Goal: Transaction & Acquisition: Obtain resource

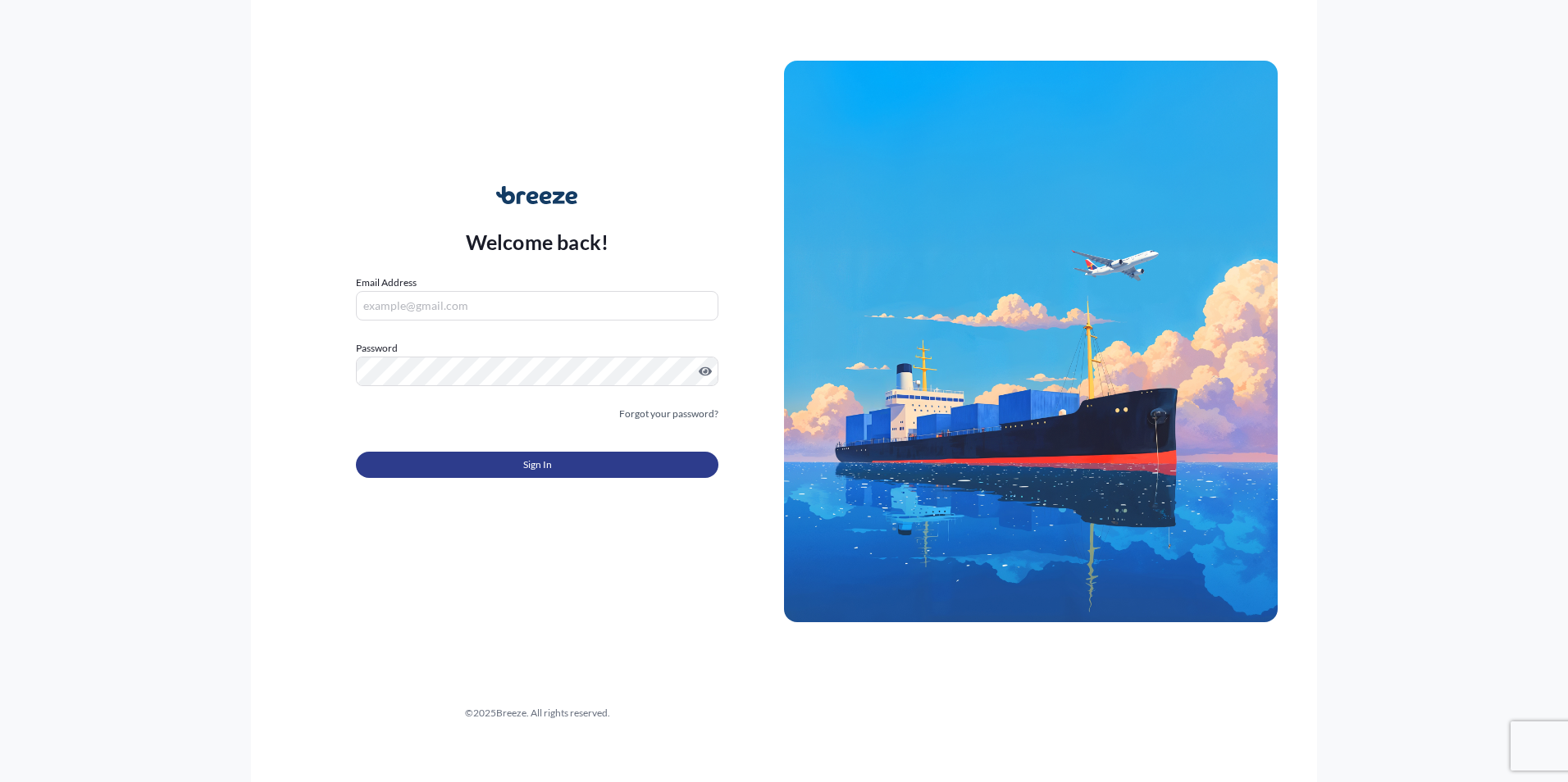
type input "[PERSON_NAME][EMAIL_ADDRESS][PERSON_NAME][DOMAIN_NAME]"
click at [398, 459] on button "Sign In" at bounding box center [536, 465] width 363 height 26
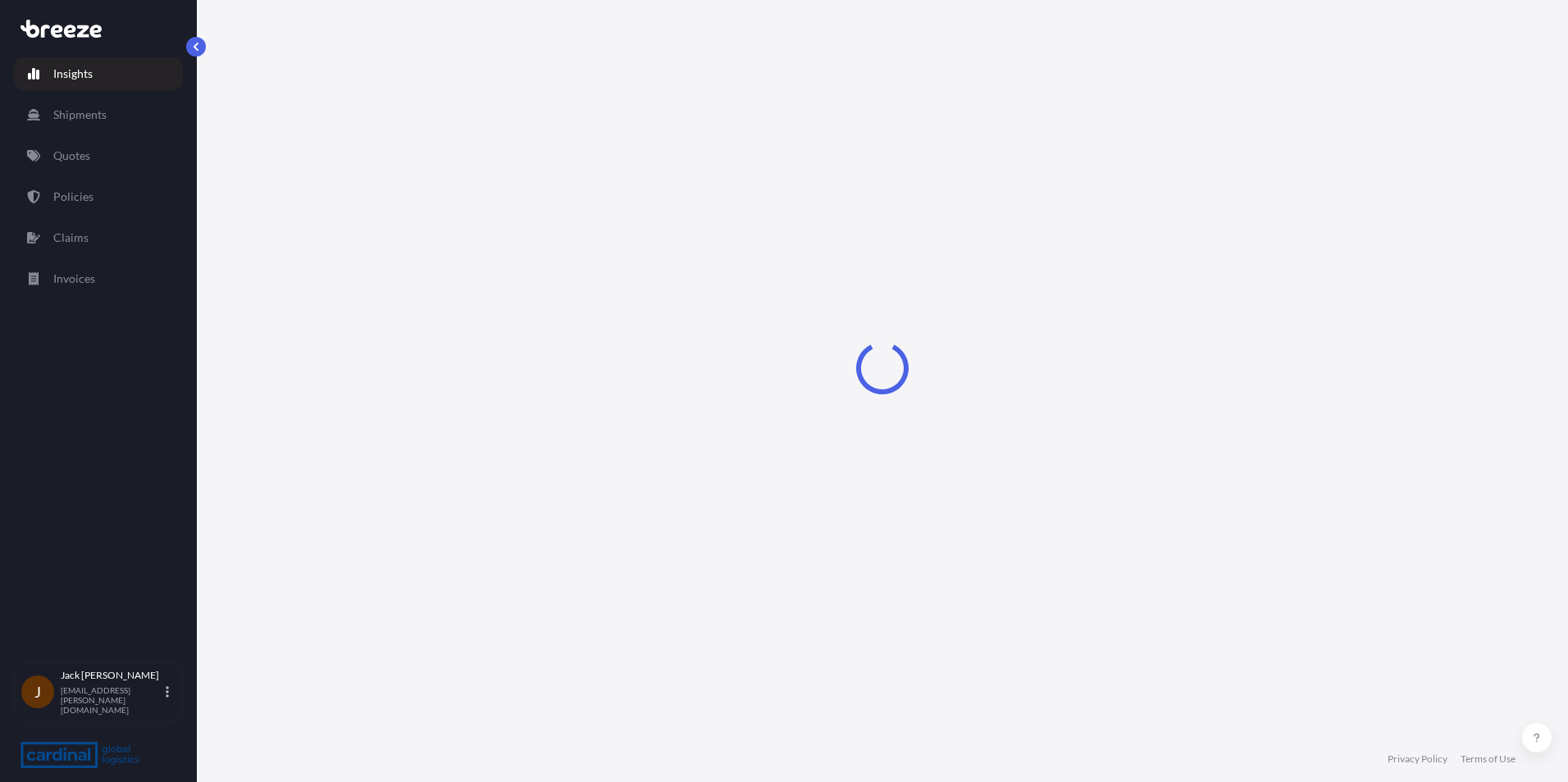
select select "2025"
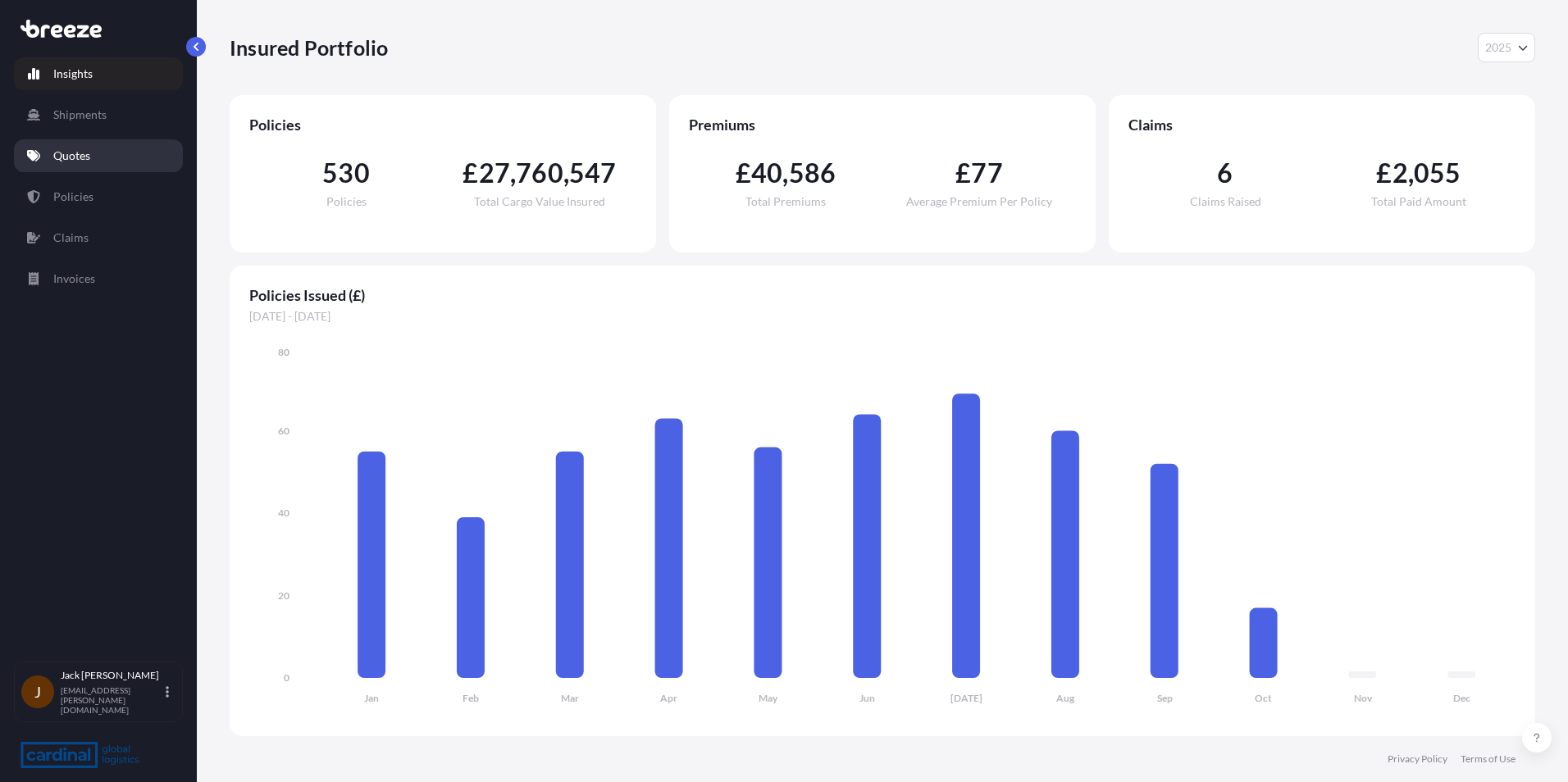
click at [65, 156] on p "Quotes" at bounding box center [72, 155] width 37 height 17
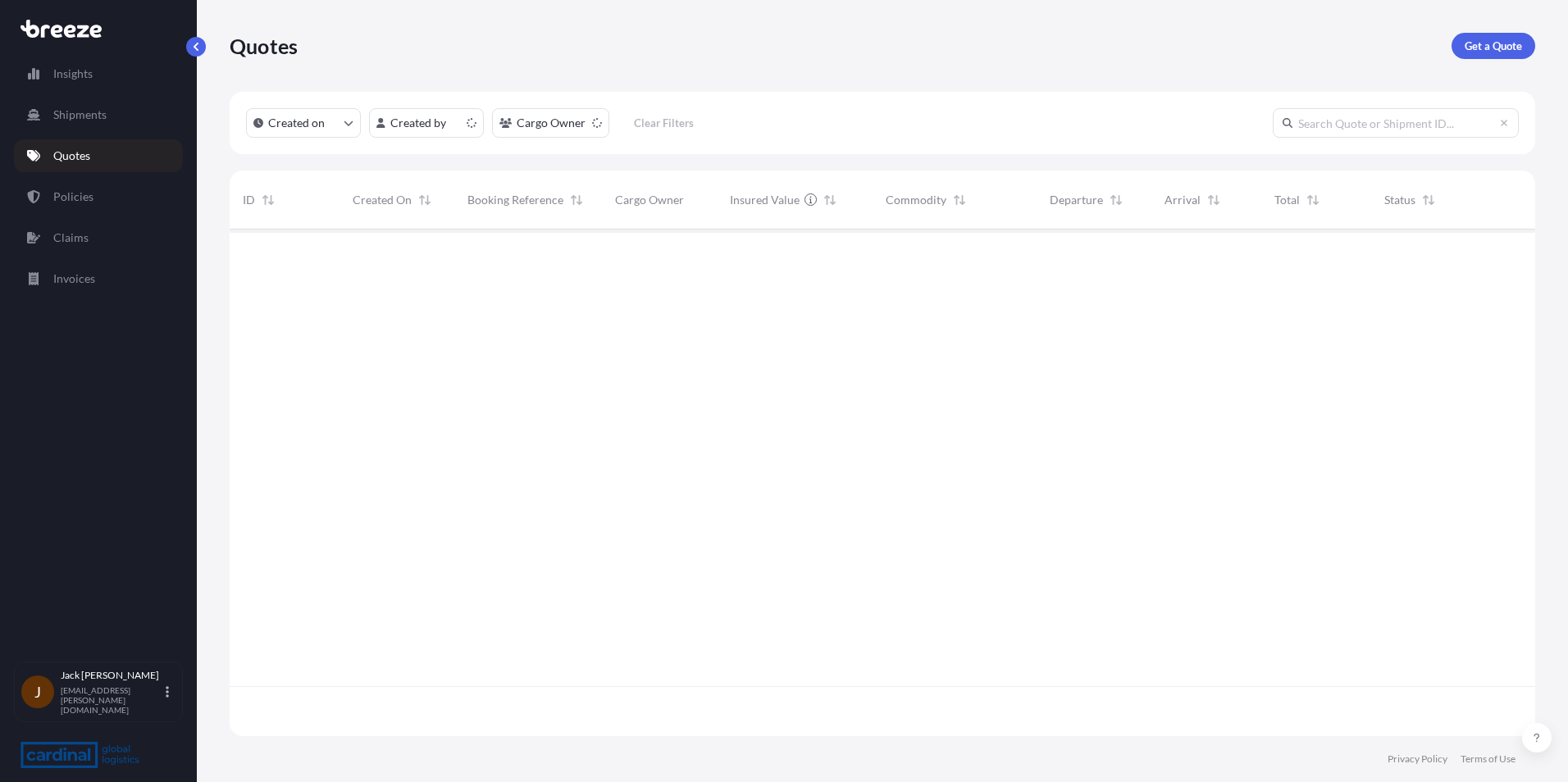
scroll to position [504, 1293]
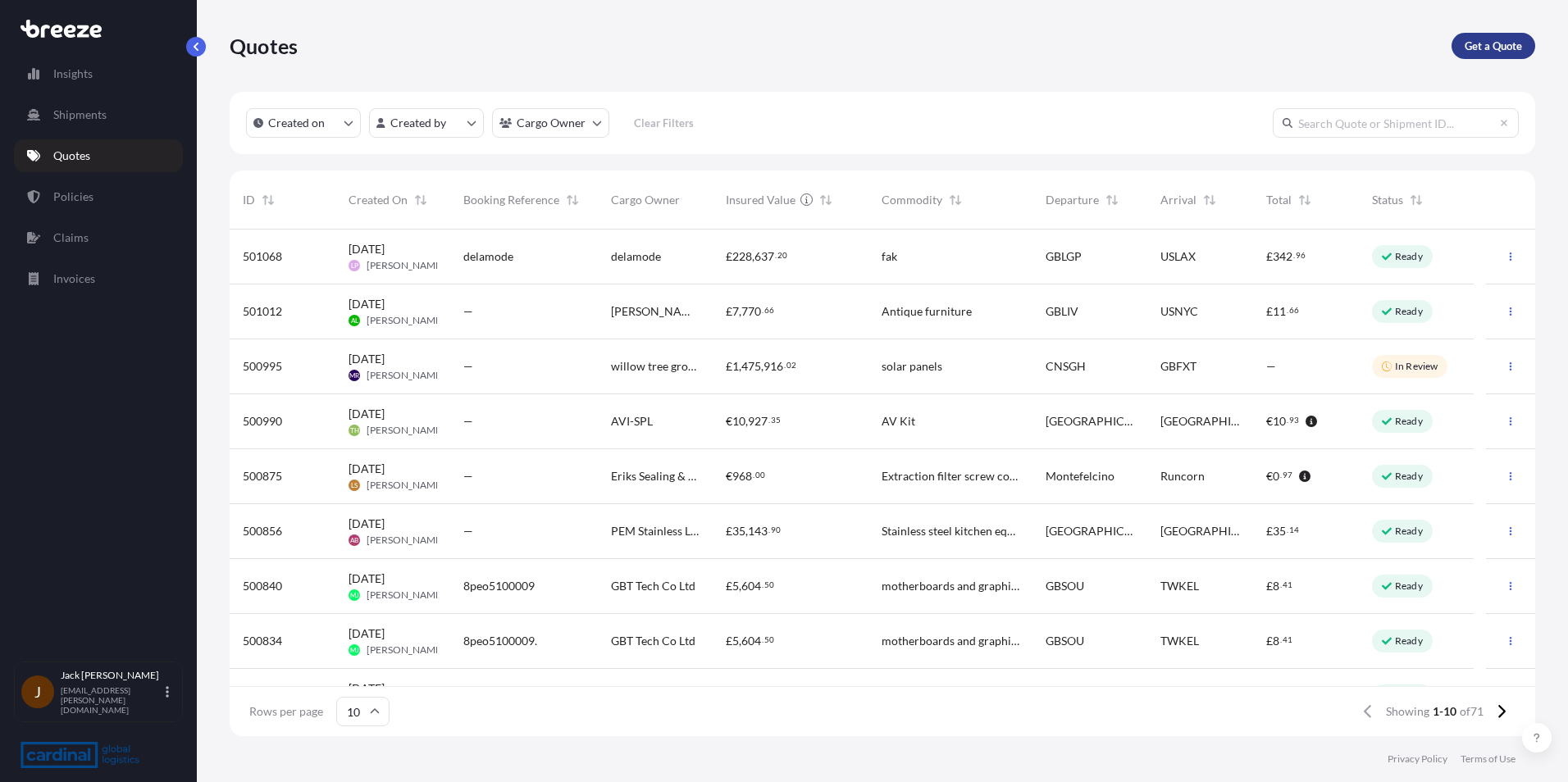
click at [1483, 48] on p "Get a Quote" at bounding box center [1492, 46] width 57 height 17
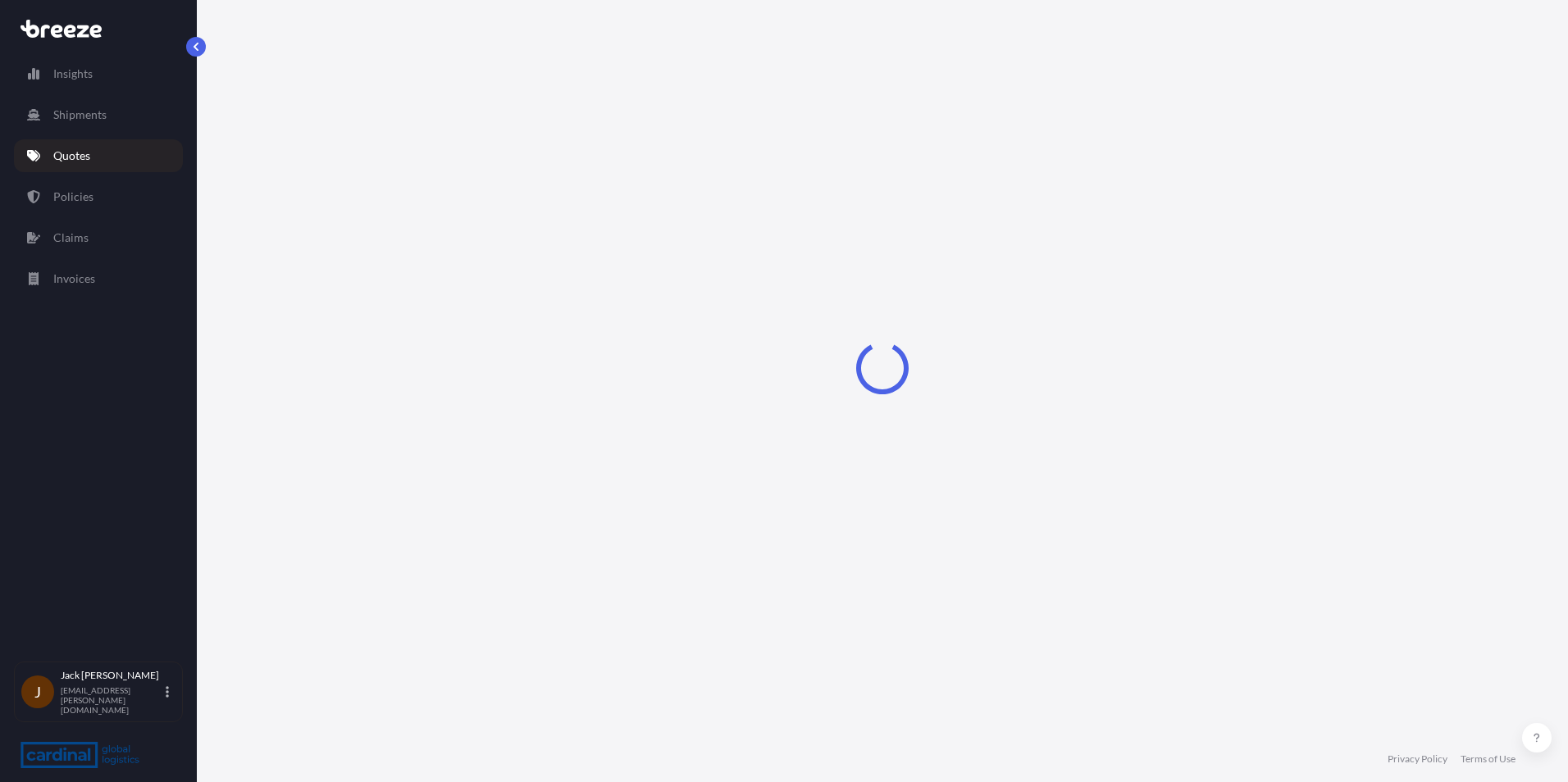
select select "Road"
select select "Sea"
select select "1"
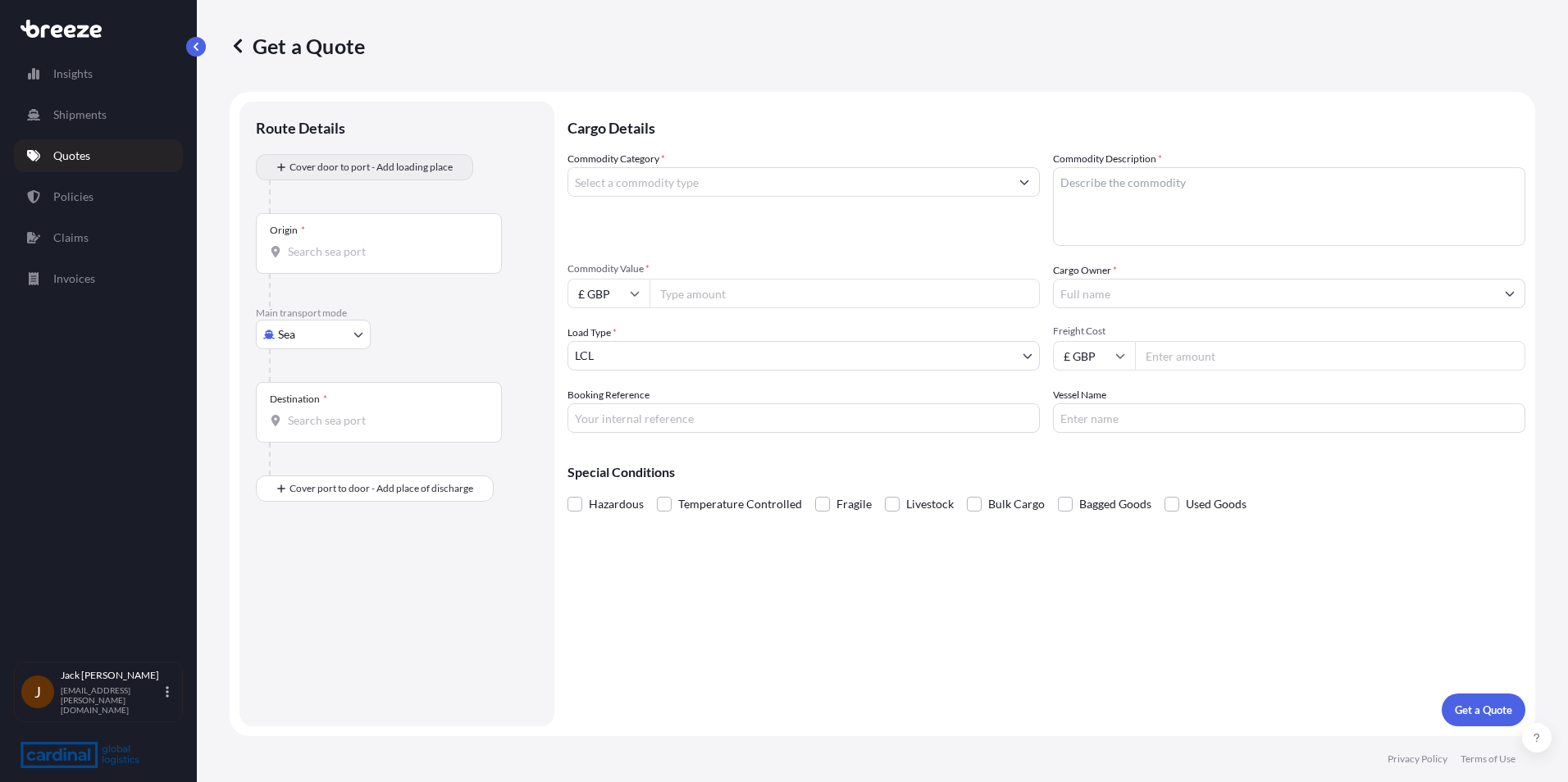
click at [325, 150] on div "Route Details" at bounding box center [396, 136] width 282 height 36
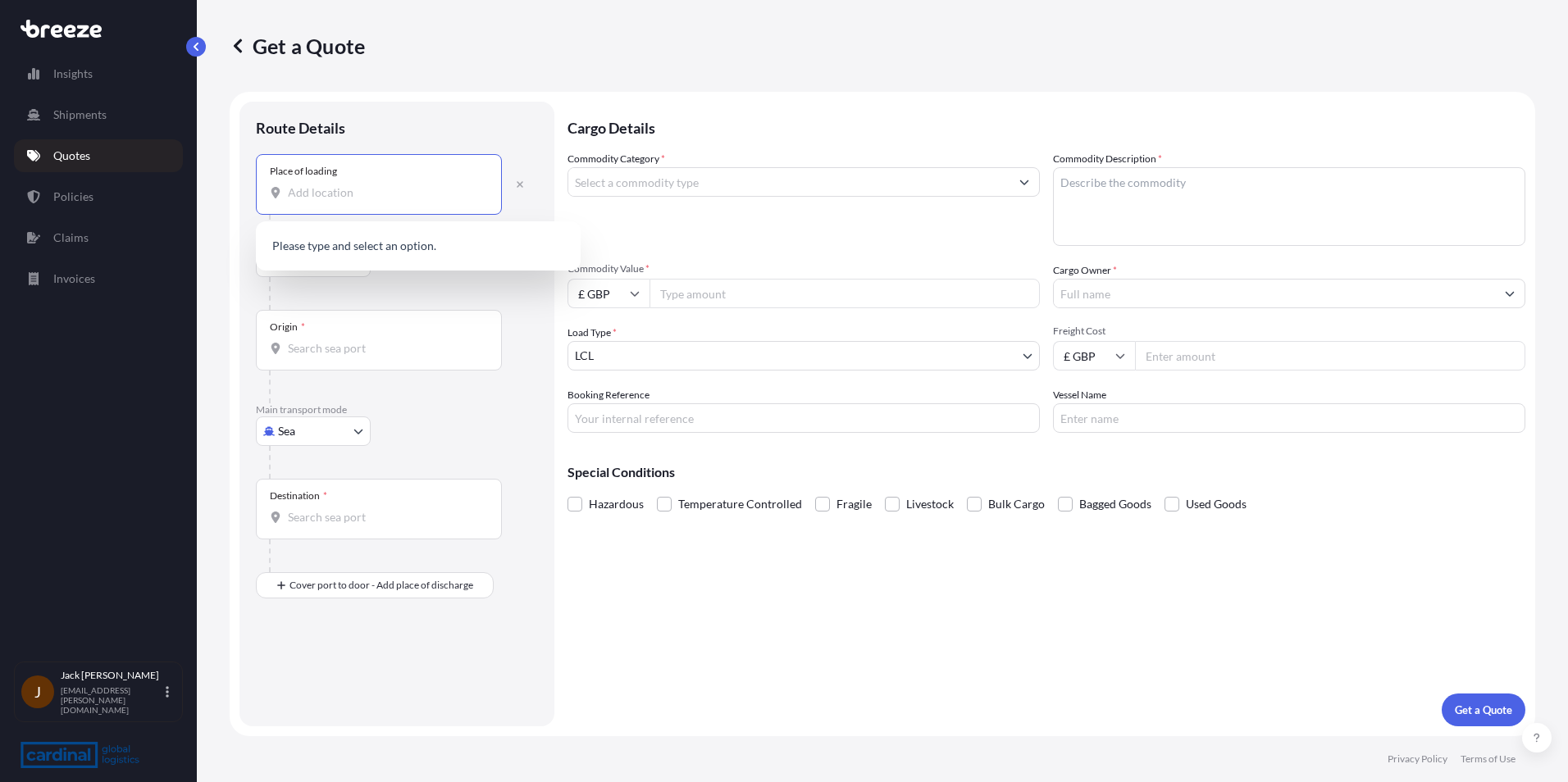
click at [315, 188] on input "Place of loading" at bounding box center [385, 192] width 193 height 17
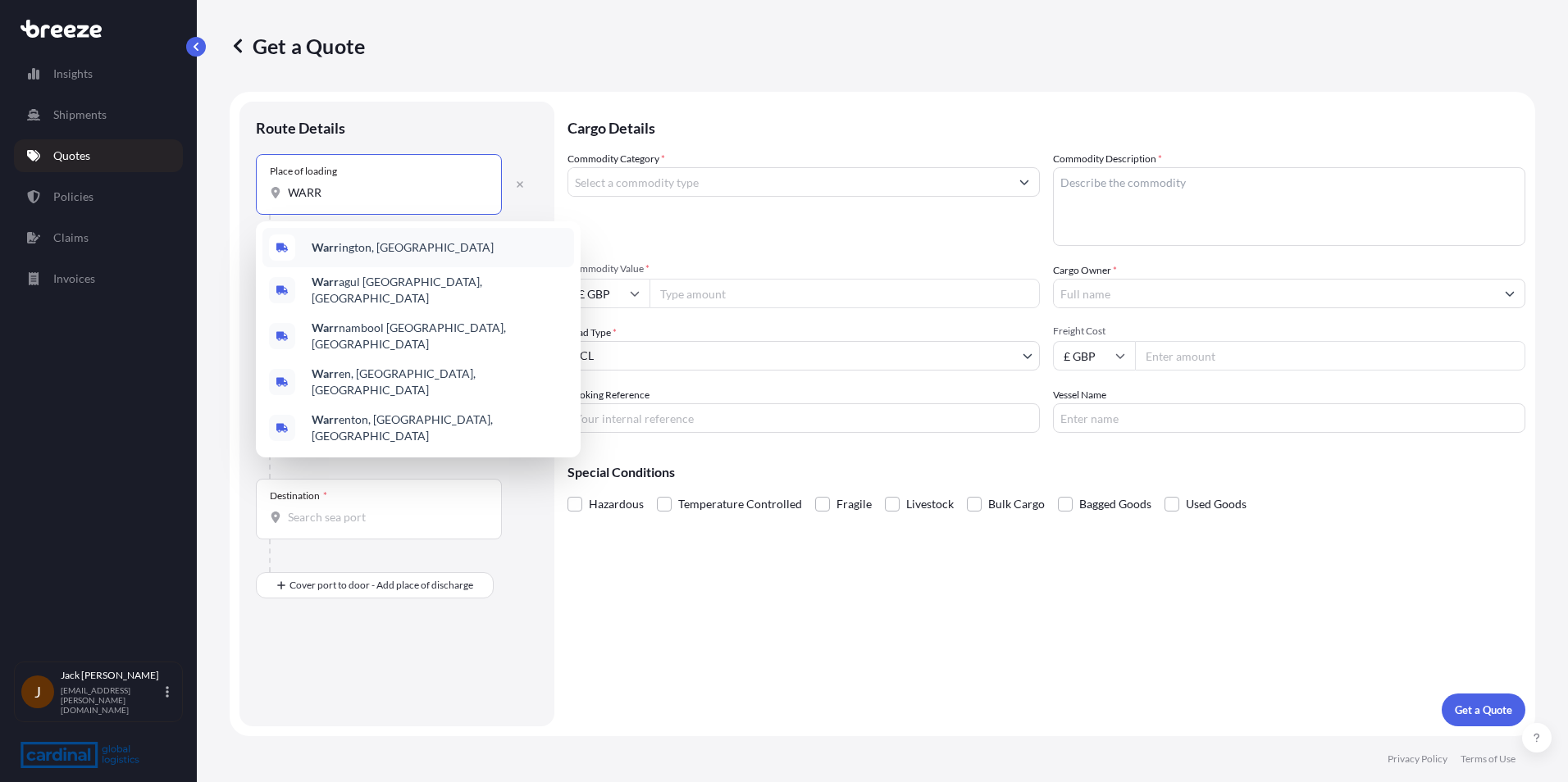
click at [342, 249] on span "Warr ington, [GEOGRAPHIC_DATA]" at bounding box center [402, 248] width 182 height 17
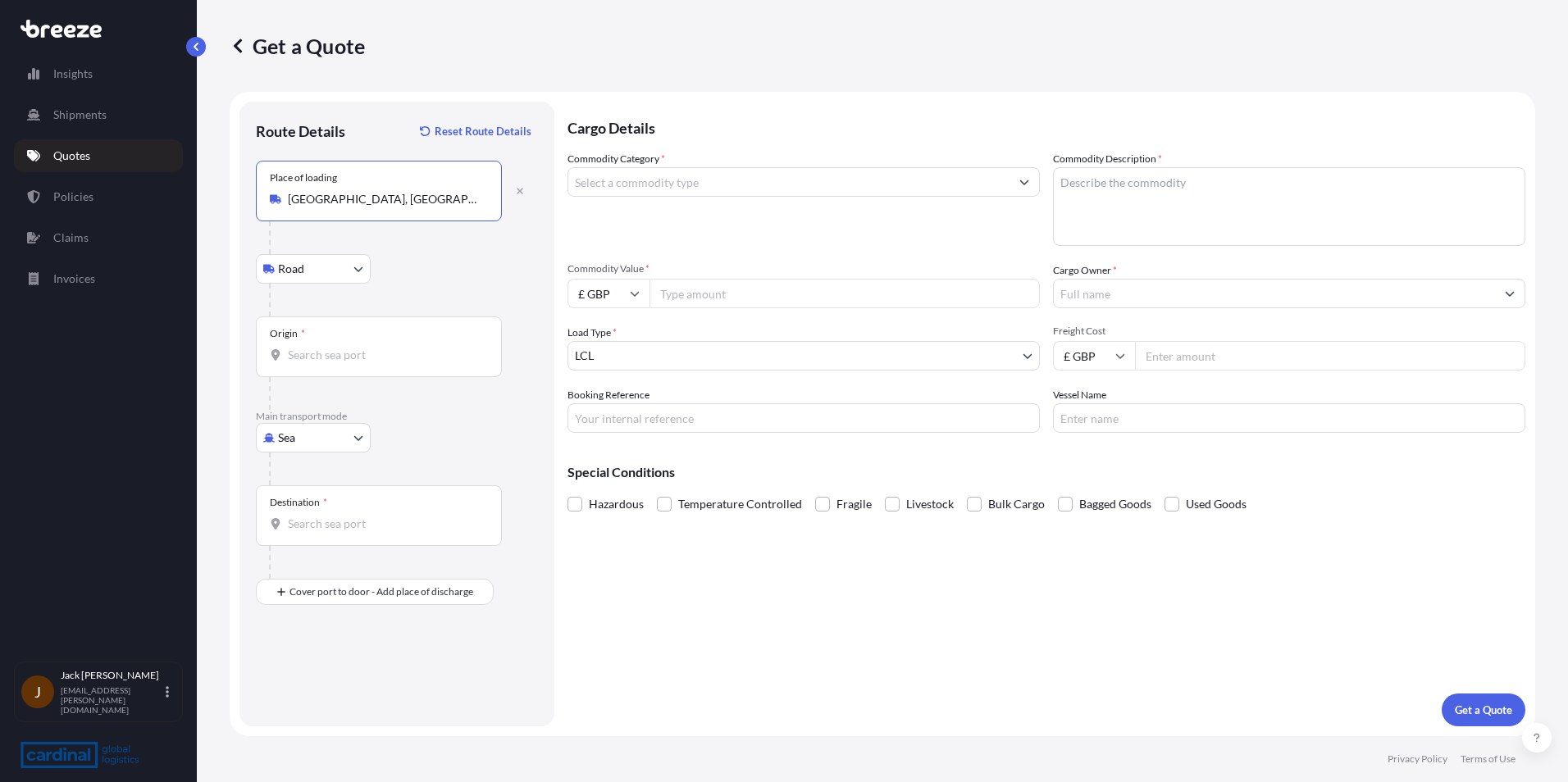
type input "[GEOGRAPHIC_DATA], [GEOGRAPHIC_DATA]"
click at [323, 346] on div "Origin *" at bounding box center [378, 347] width 246 height 61
click at [323, 347] on input "Origin *" at bounding box center [385, 355] width 193 height 17
type input "GBLGP - [GEOGRAPHIC_DATA], [GEOGRAPHIC_DATA]"
click at [302, 532] on div "Destination *" at bounding box center [378, 515] width 246 height 61
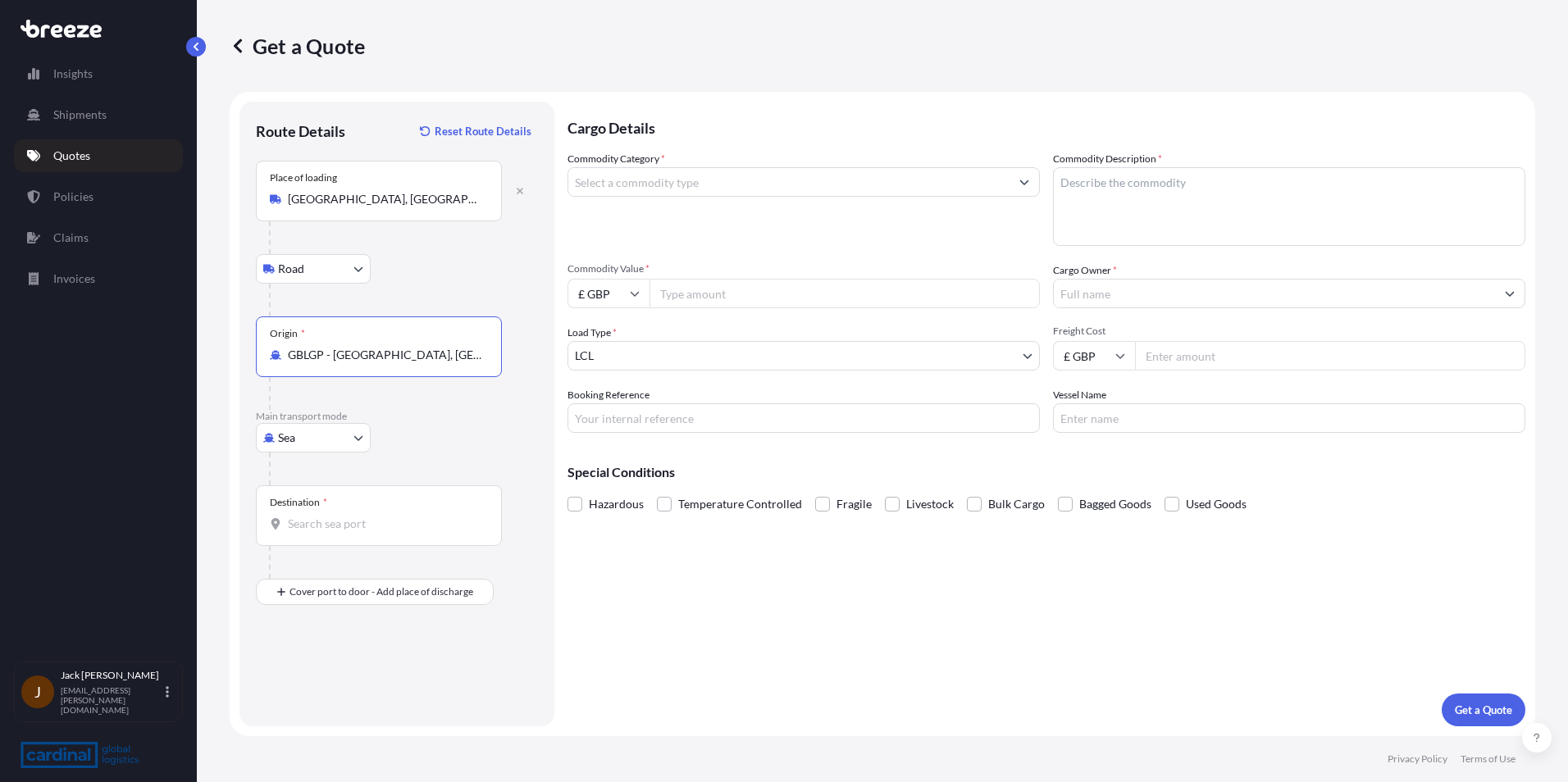
click at [302, 532] on input "Destination *" at bounding box center [385, 524] width 193 height 17
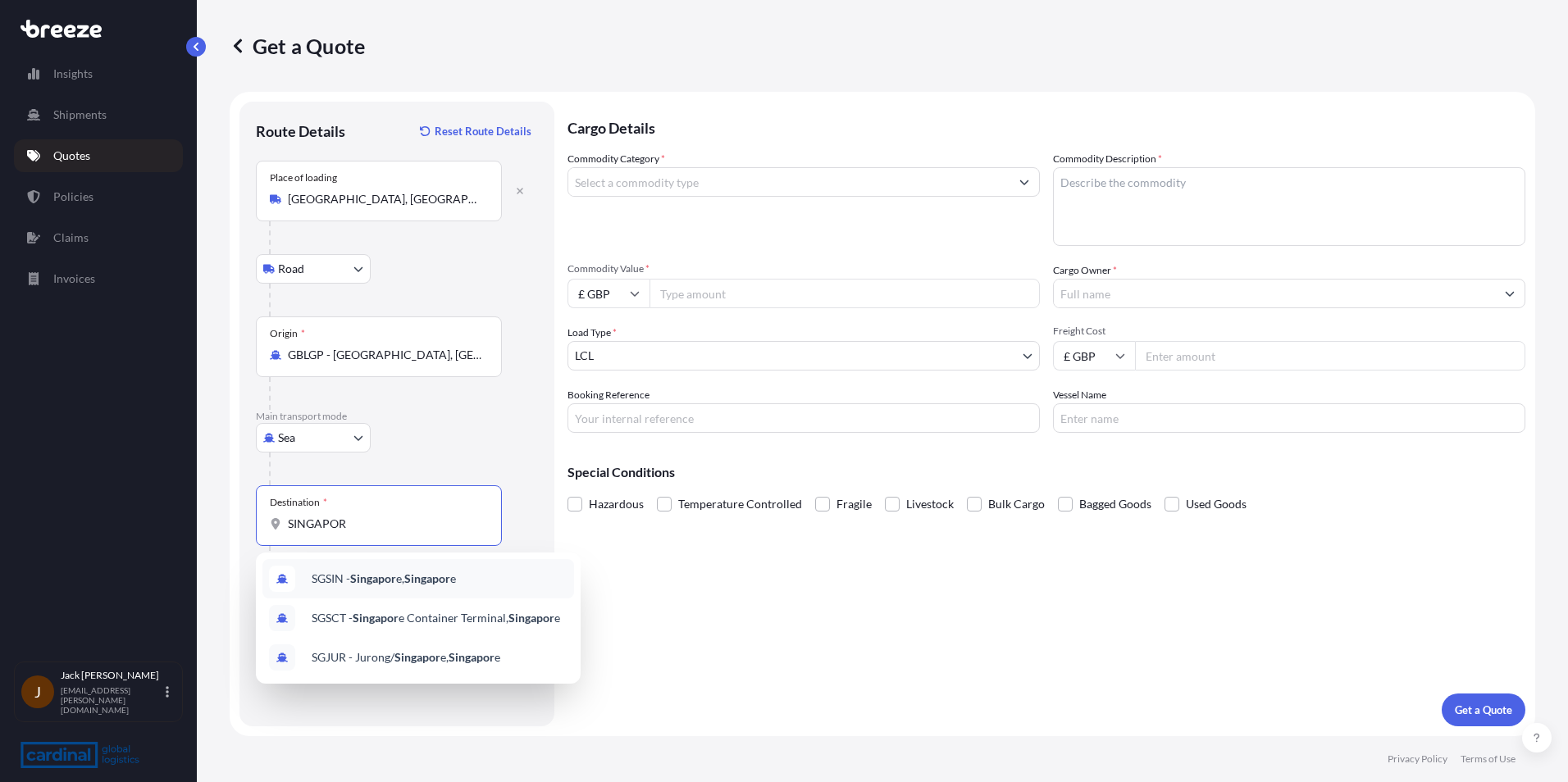
click at [347, 572] on span "SGSIN - Singapor e, [GEOGRAPHIC_DATA] e" at bounding box center [384, 578] width 144 height 17
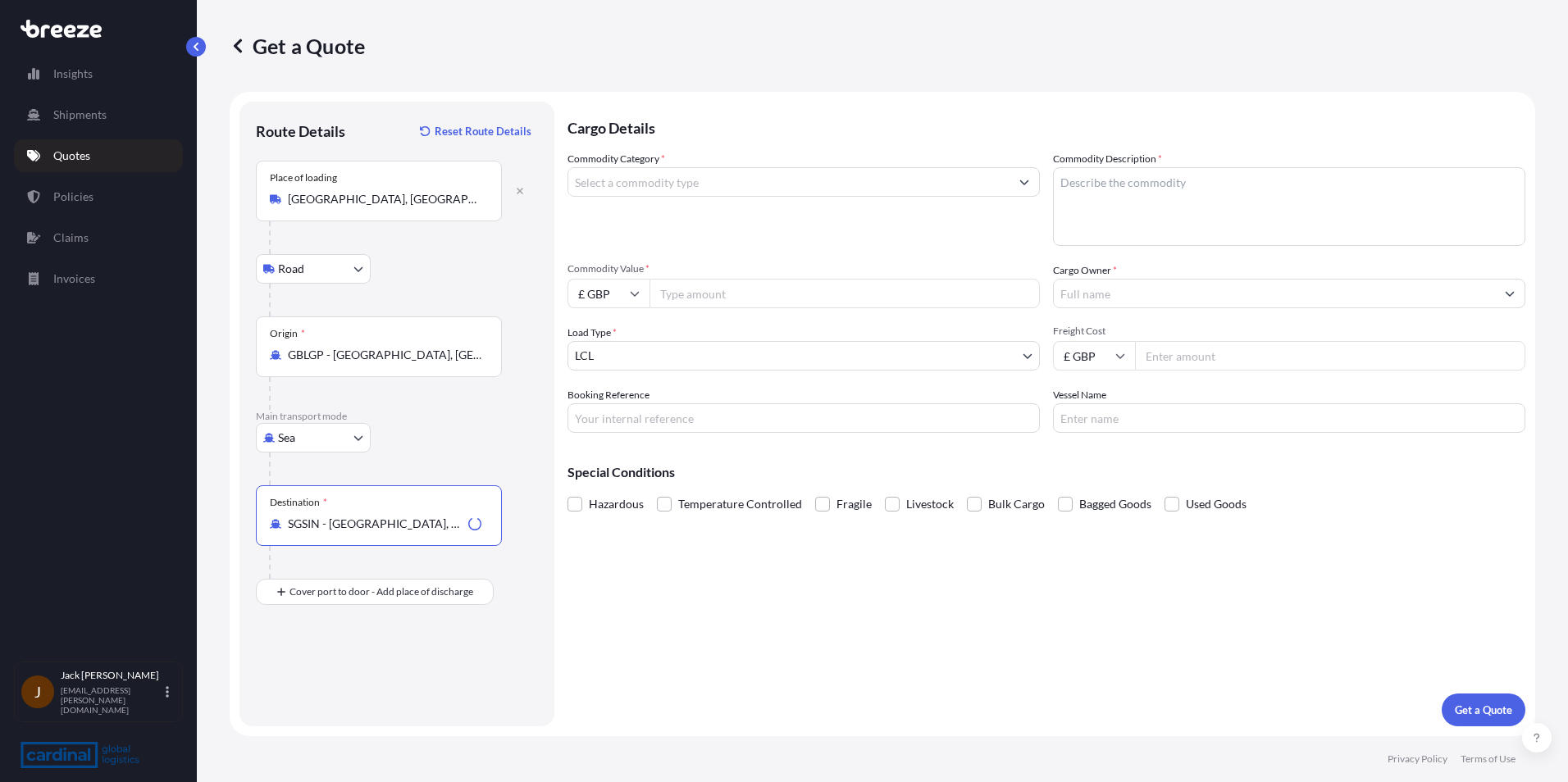
type input "SGSIN - [GEOGRAPHIC_DATA], [GEOGRAPHIC_DATA]"
click at [766, 180] on input "Commodity Category *" at bounding box center [788, 183] width 442 height 30
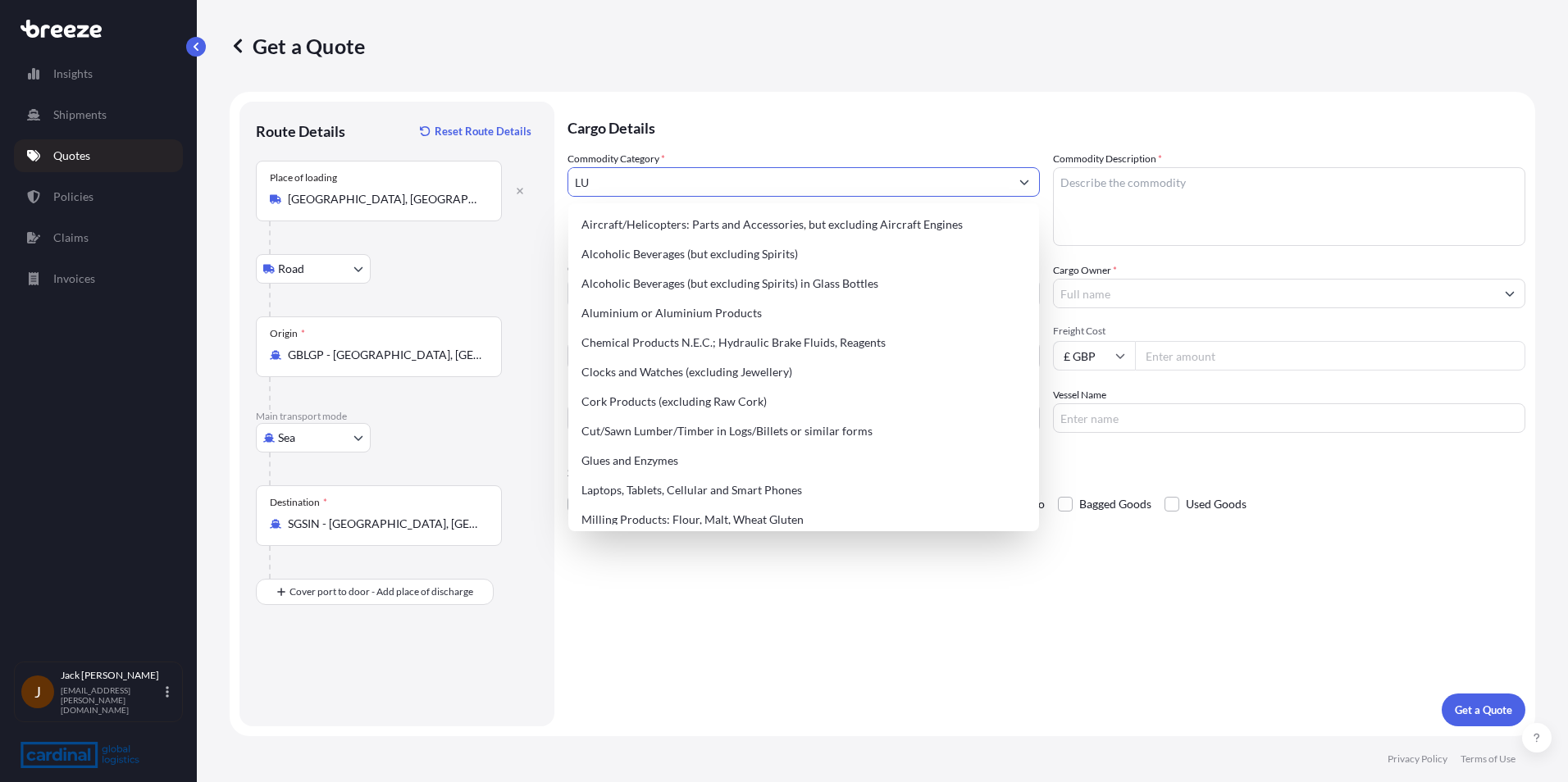
type input "L"
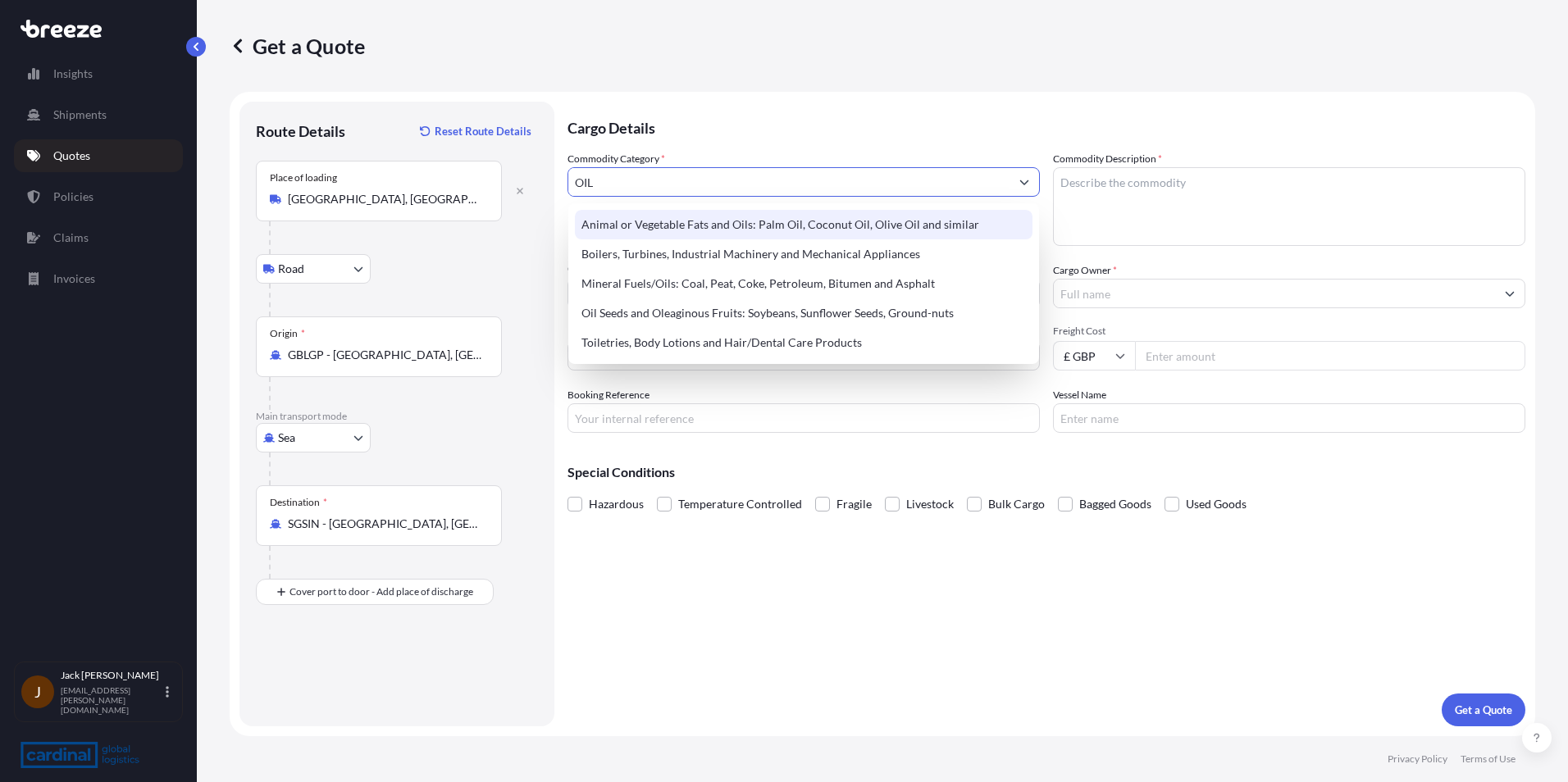
click at [793, 230] on div "Animal or Vegetable Fats and Oils: Palm Oil, Coconut Oil, Olive Oil and similar" at bounding box center [803, 225] width 457 height 30
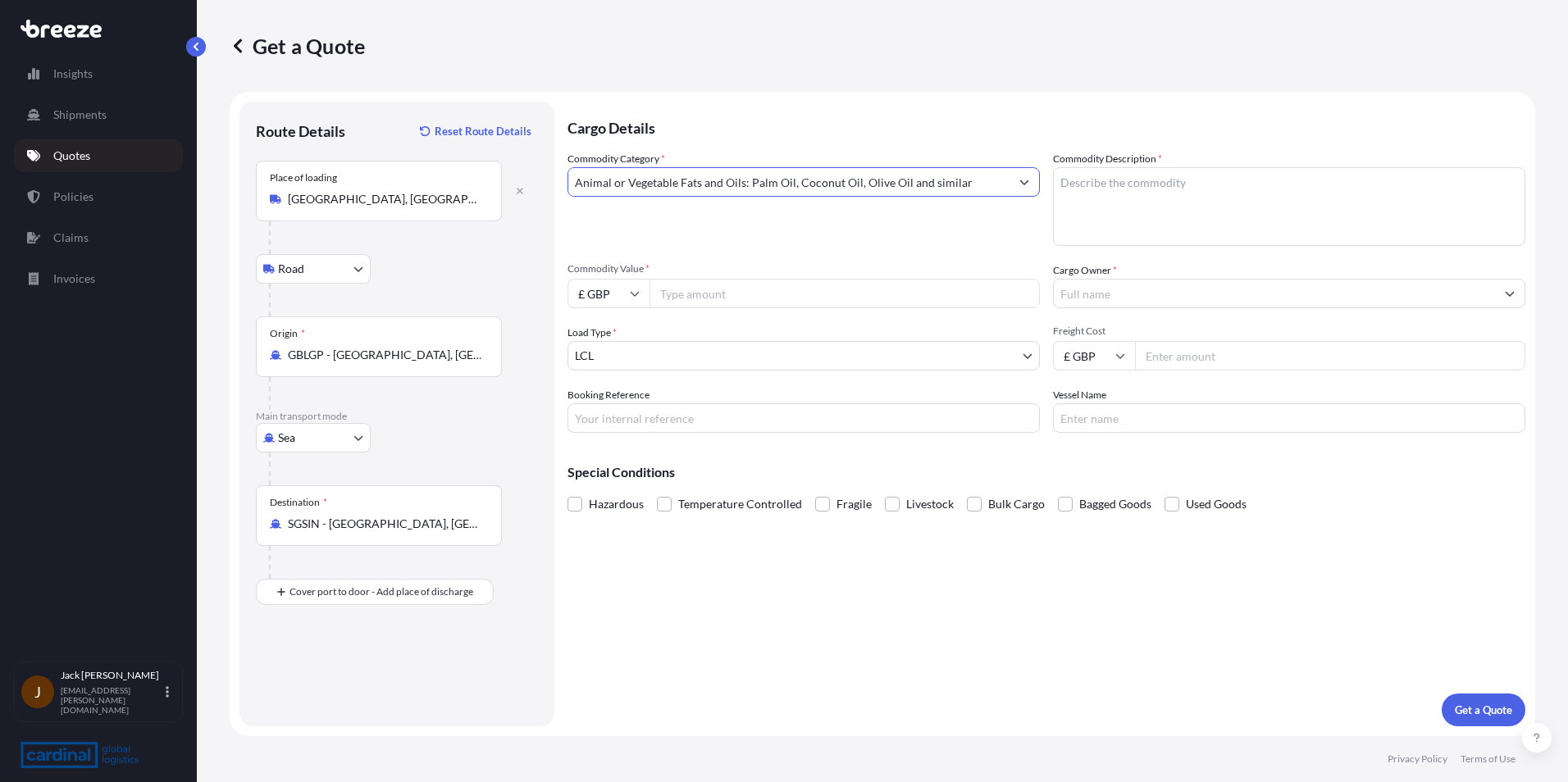
type input "Animal or Vegetable Fats and Oils: Palm Oil, Coconut Oil, Olive Oil and similar"
click at [675, 297] on input "Commodity Value *" at bounding box center [845, 294] width 391 height 30
type input "6800"
click at [1234, 194] on textarea "Commodity Description *" at bounding box center [1289, 207] width 472 height 79
type textarea "LUBRICANTS"
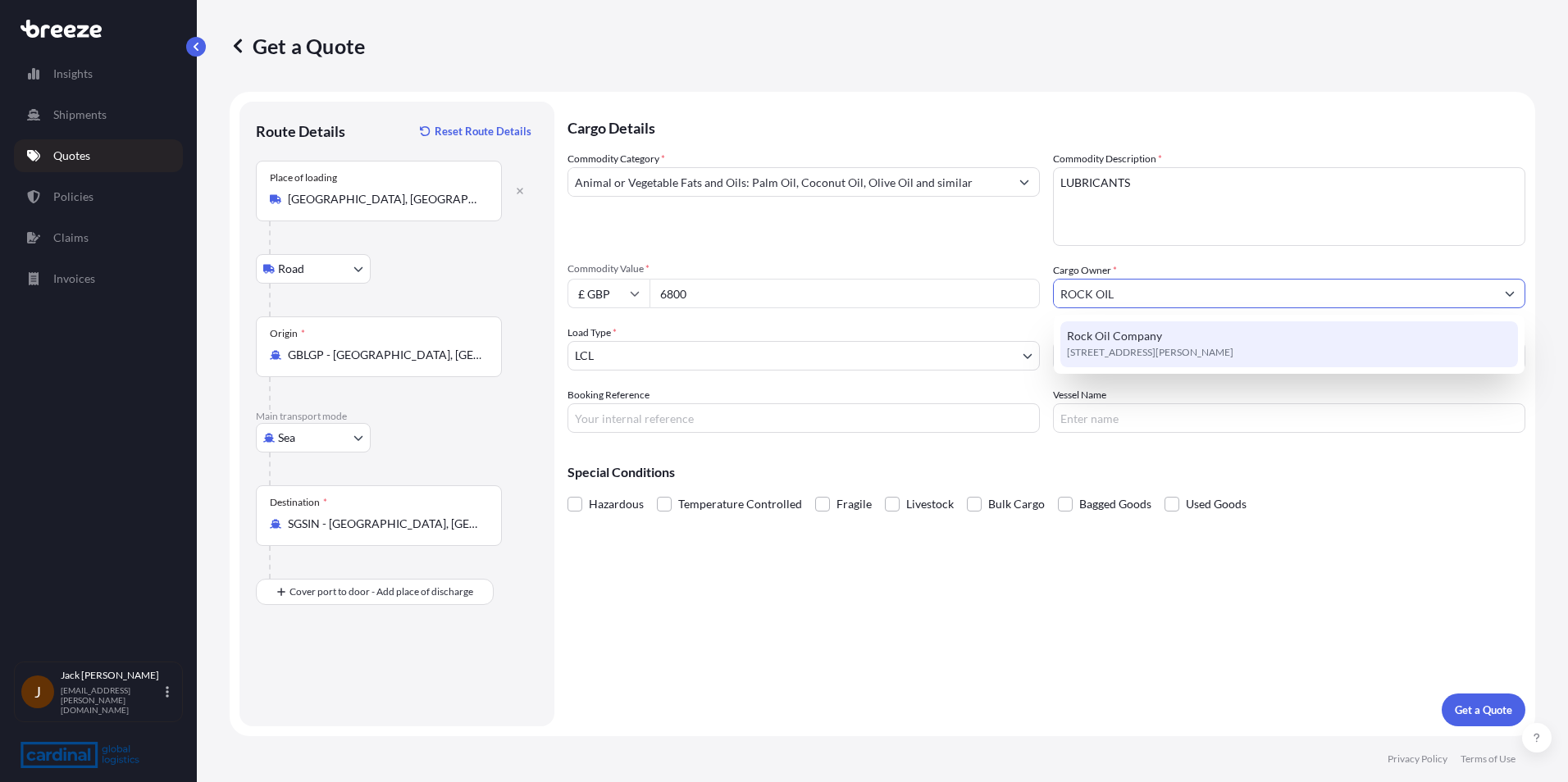
click at [1121, 350] on span "[STREET_ADDRESS][PERSON_NAME]" at bounding box center [1150, 352] width 167 height 17
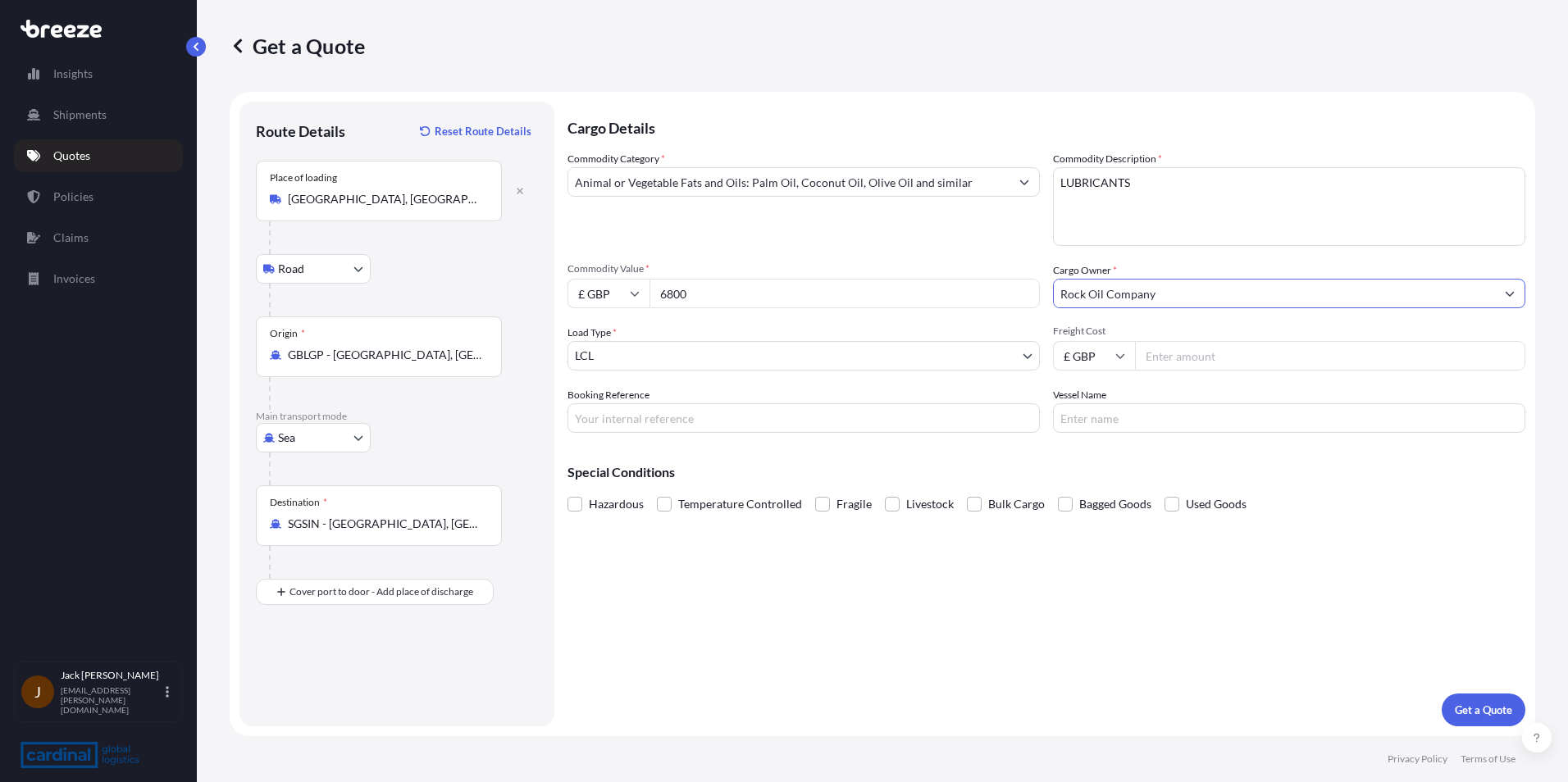
type input "Rock Oil Company"
click at [1178, 355] on input "Freight Cost" at bounding box center [1330, 356] width 391 height 30
type input "135"
click at [1501, 711] on p "Get a Quote" at bounding box center [1483, 710] width 57 height 17
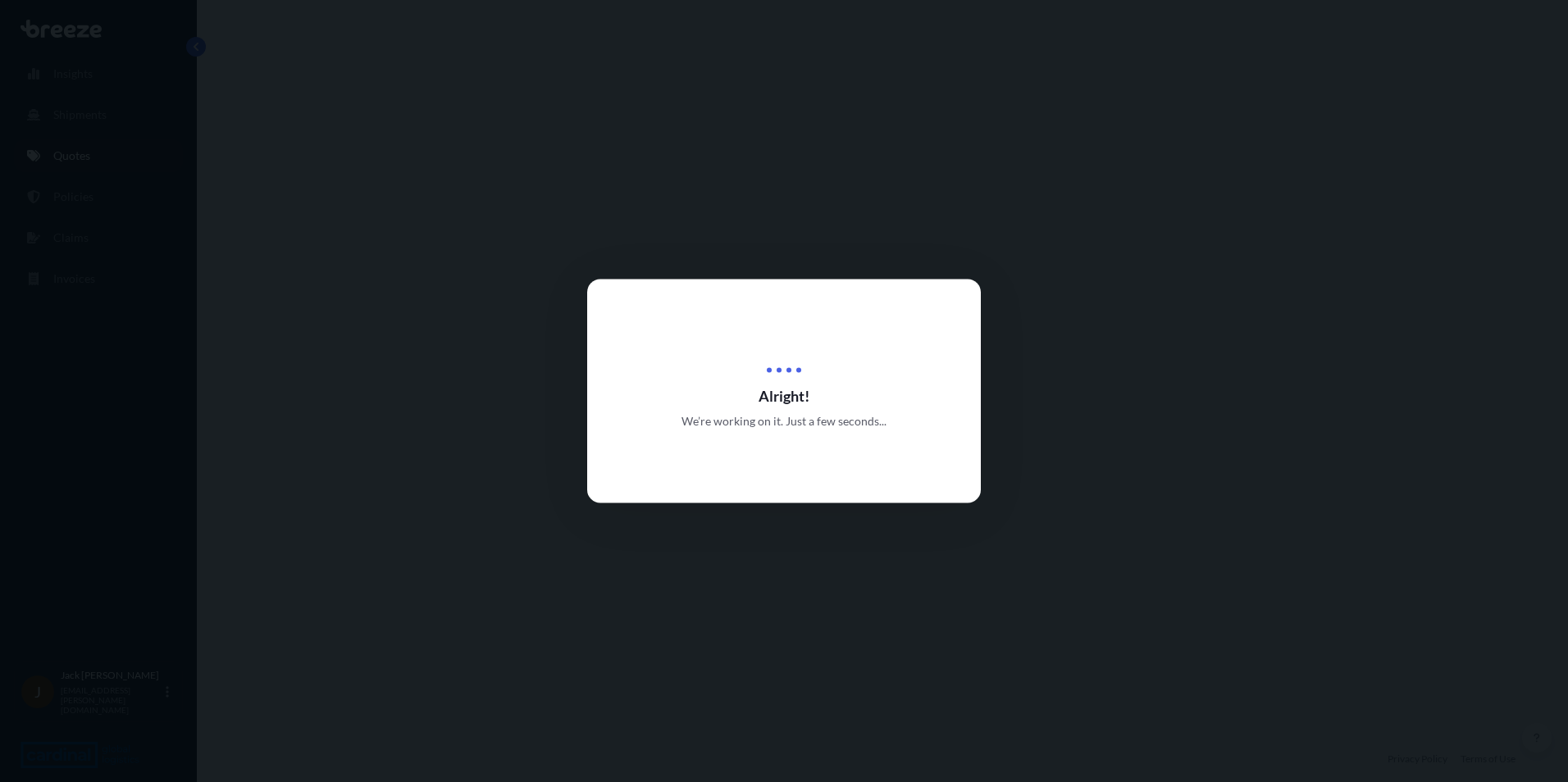
select select "Road"
select select "Sea"
select select "1"
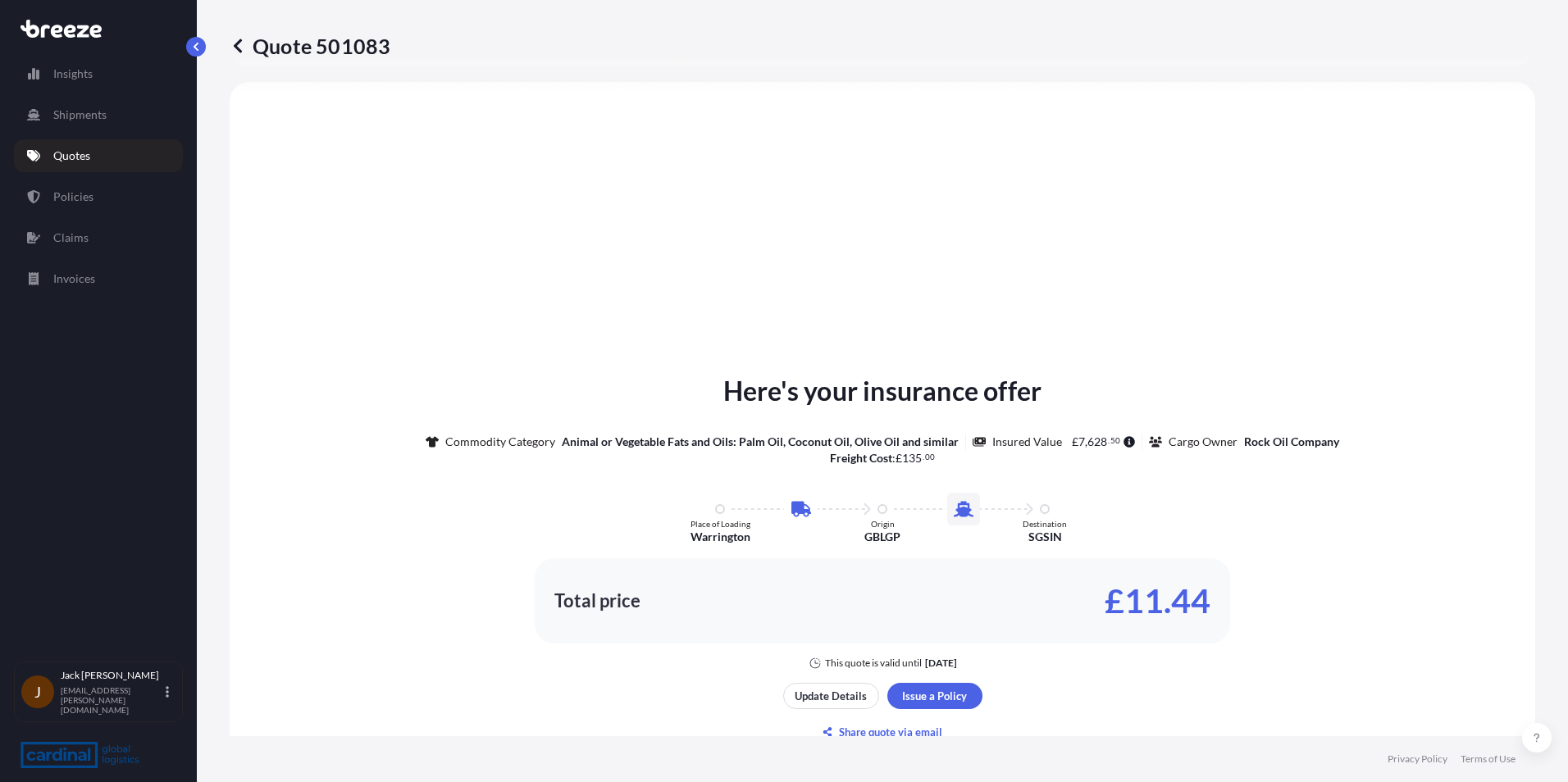
scroll to position [723, 0]
